Goal: Information Seeking & Learning: Learn about a topic

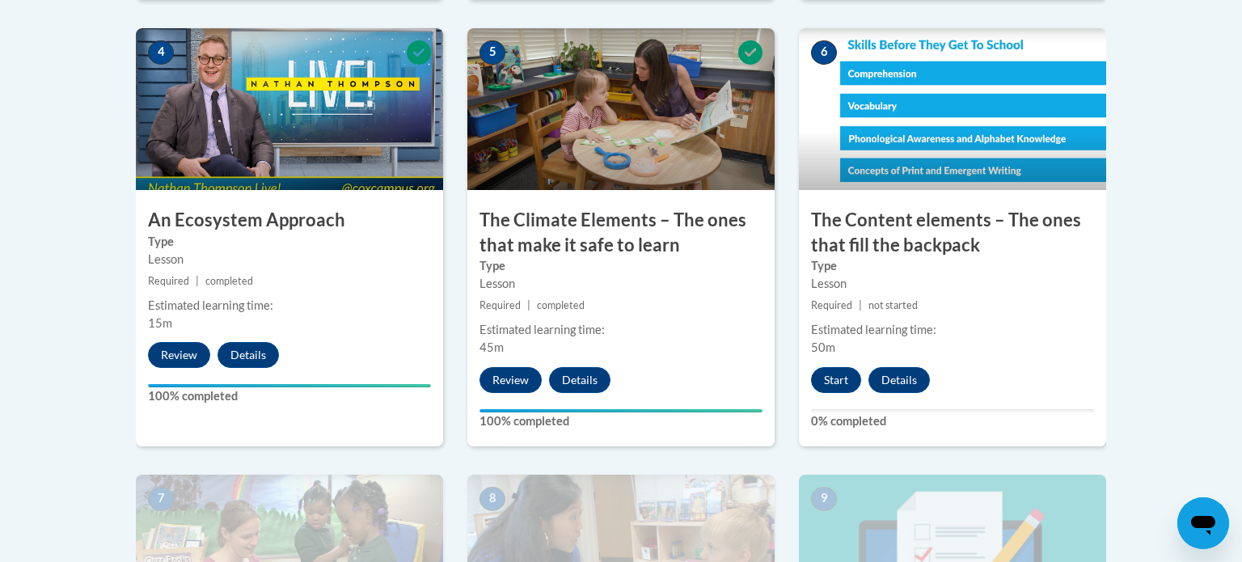
scroll to position [1035, 0]
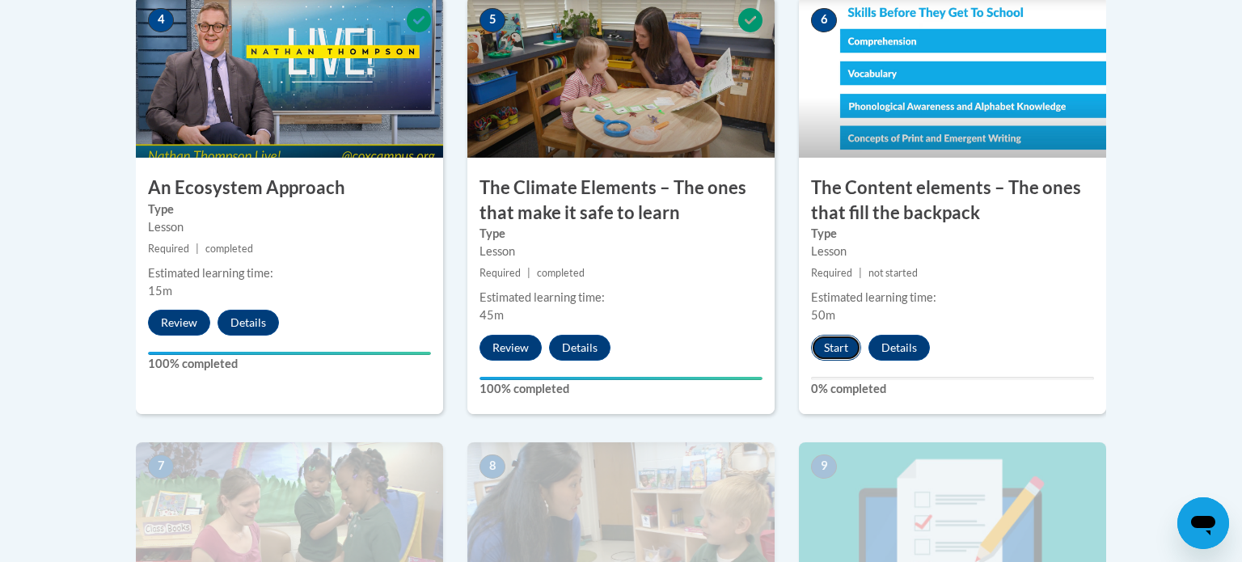
click at [825, 350] on button "Start" at bounding box center [836, 348] width 50 height 26
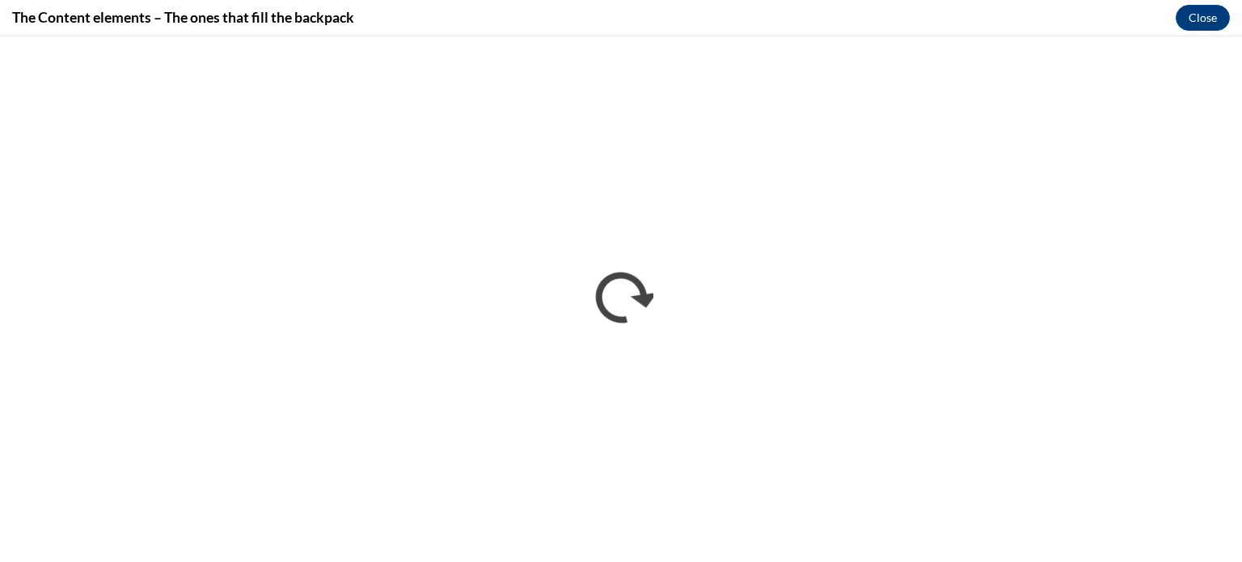
scroll to position [0, 0]
